Goal: Transaction & Acquisition: Purchase product/service

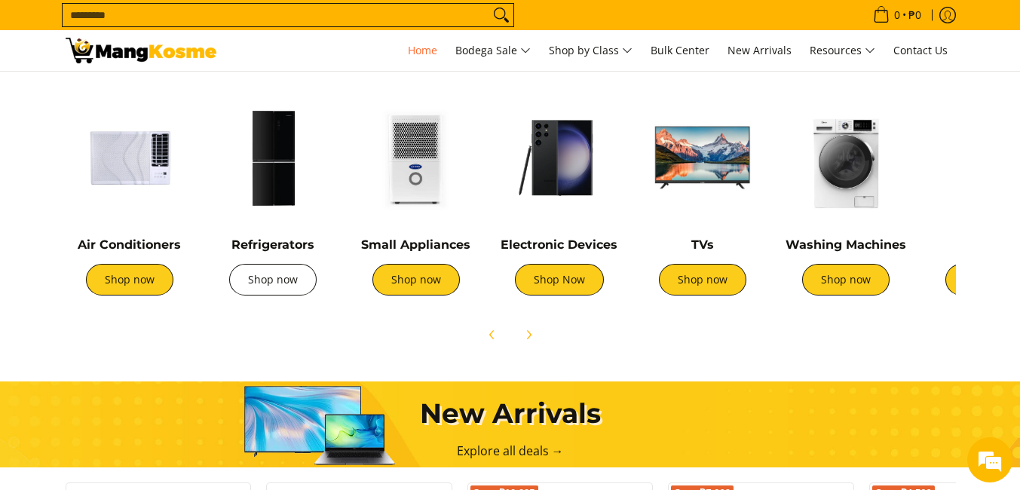
scroll to position [0, 598]
click at [288, 274] on link "Shop now" at bounding box center [272, 280] width 87 height 32
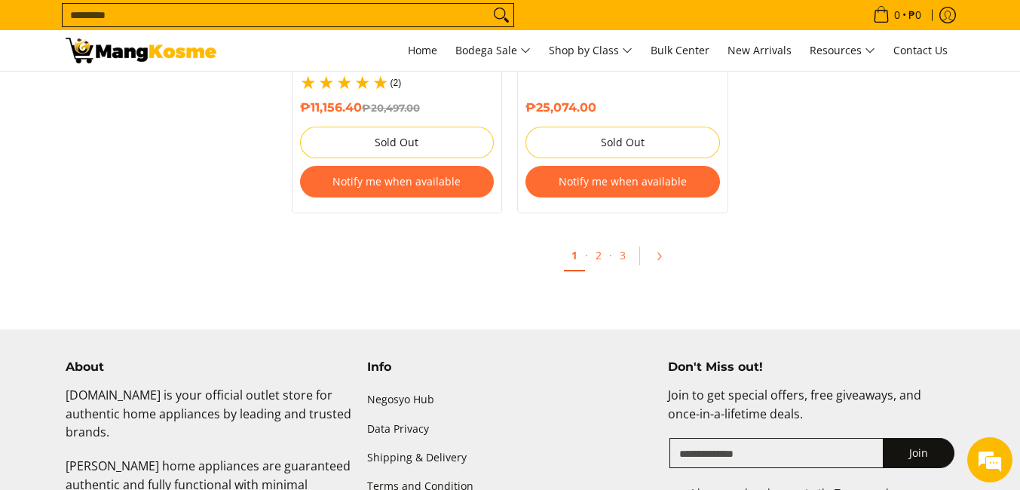
scroll to position [3460, 0]
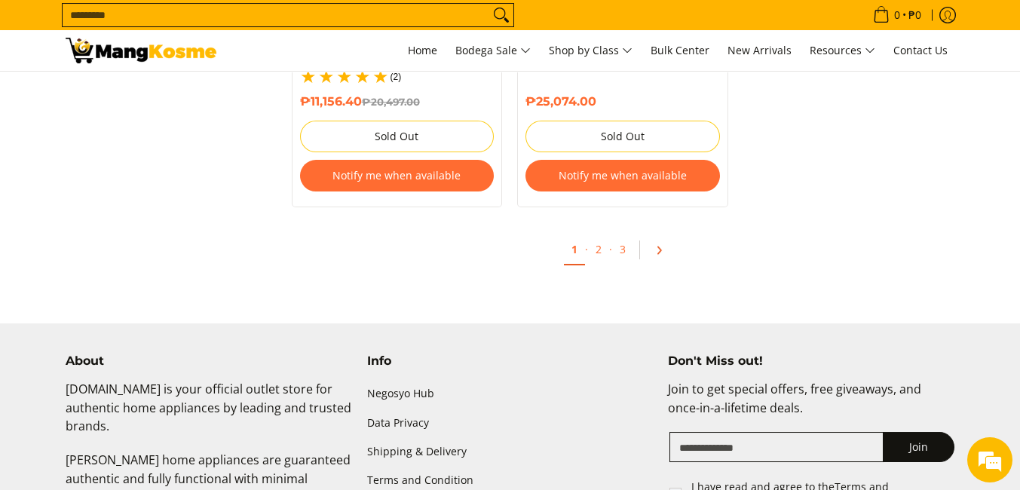
click at [656, 237] on link "Pagination" at bounding box center [664, 250] width 36 height 26
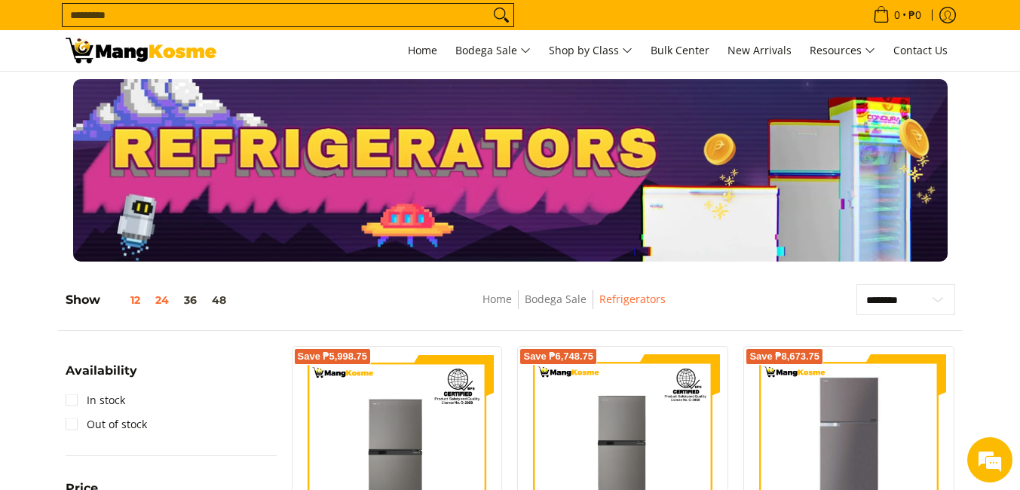
click at [137, 299] on button "12" at bounding box center [123, 300] width 47 height 12
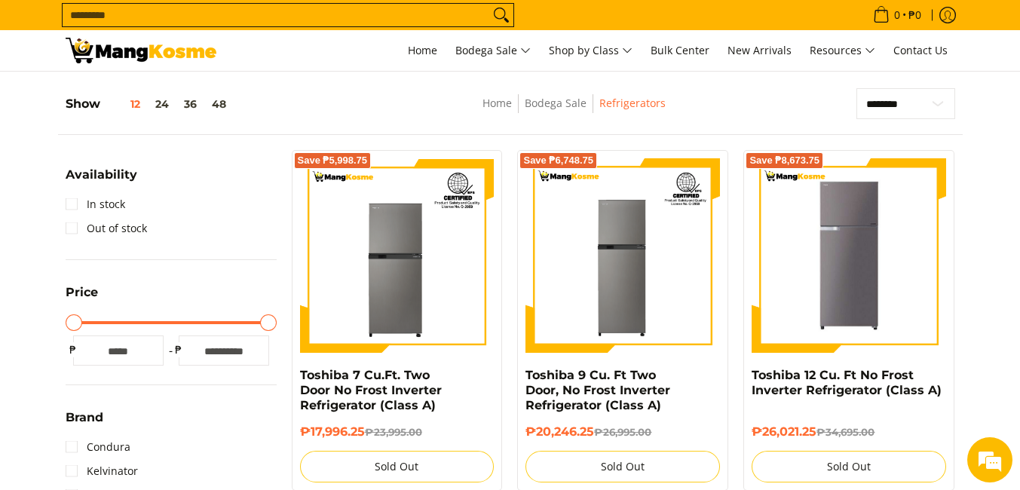
scroll to position [212, 0]
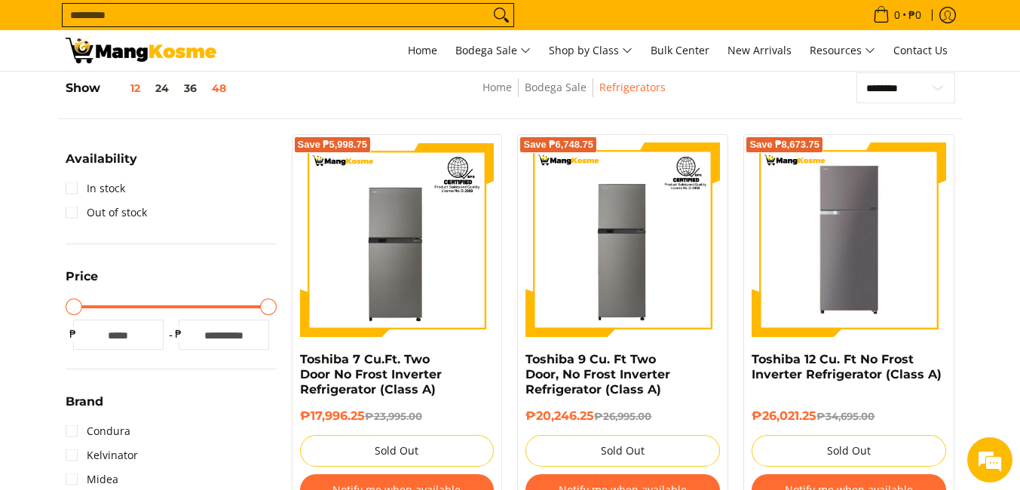
click at [219, 92] on button "48" at bounding box center [218, 88] width 29 height 12
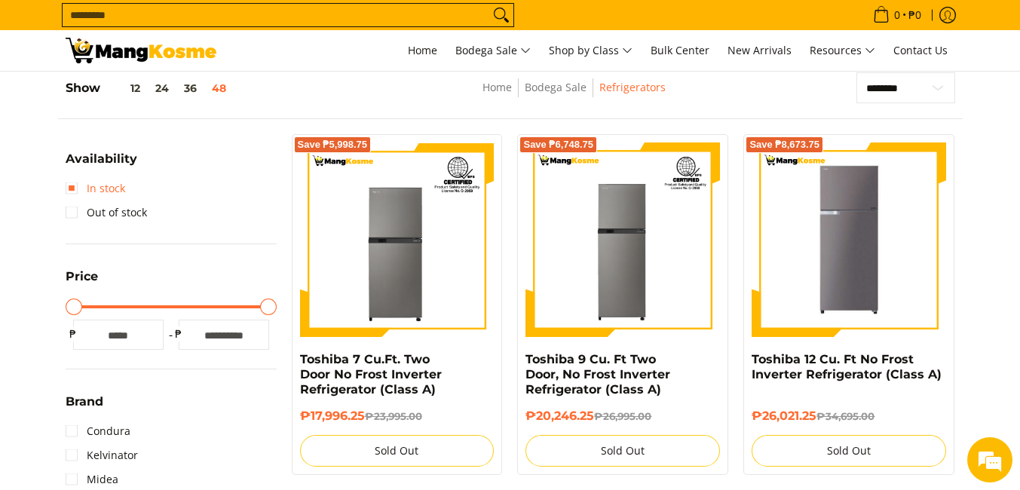
click at [112, 189] on link "In stock" at bounding box center [96, 188] width 60 height 24
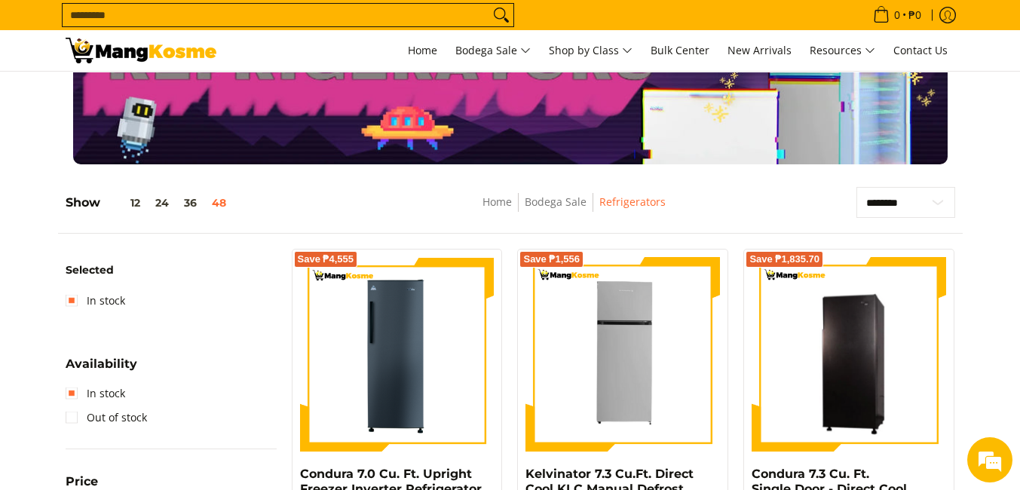
scroll to position [41, 0]
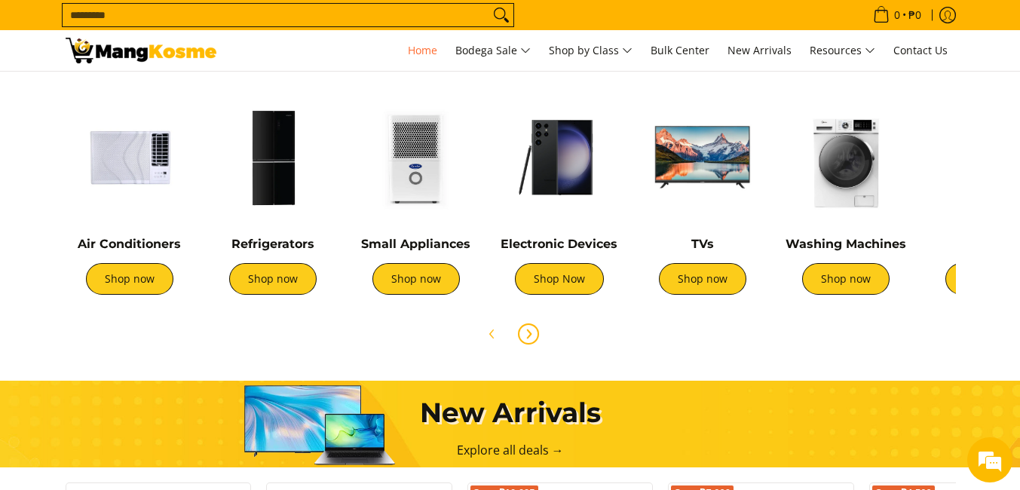
click at [531, 334] on icon "Next" at bounding box center [528, 334] width 12 height 12
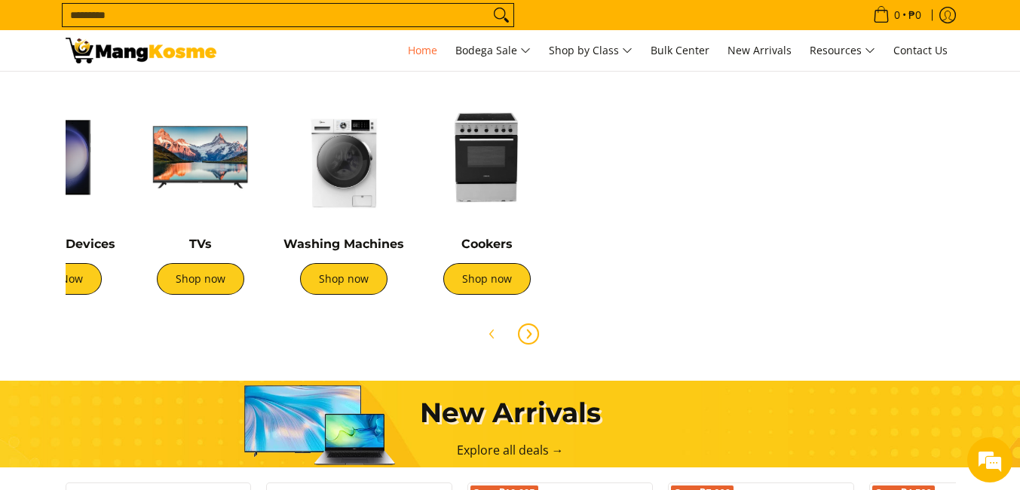
scroll to position [0, 502]
click at [497, 276] on link "Shop now" at bounding box center [486, 279] width 87 height 32
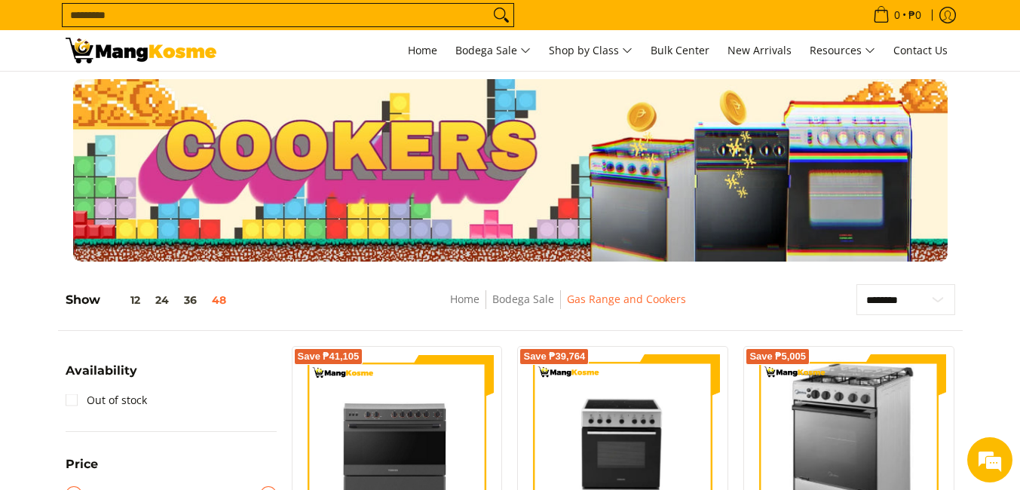
click at [188, 20] on input "Search..." at bounding box center [276, 15] width 427 height 23
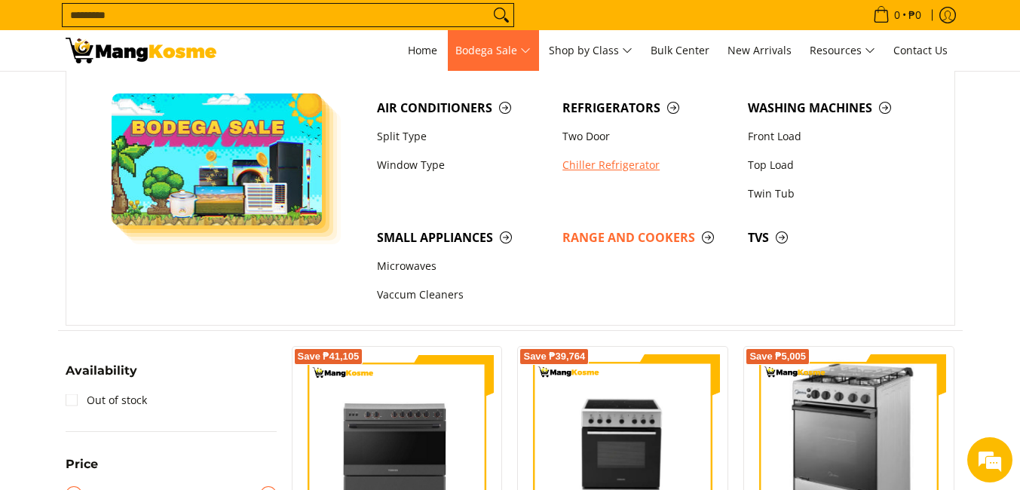
click at [591, 167] on link "Chiller Refrigerator" at bounding box center [647, 165] width 185 height 29
